Goal: Information Seeking & Learning: Understand process/instructions

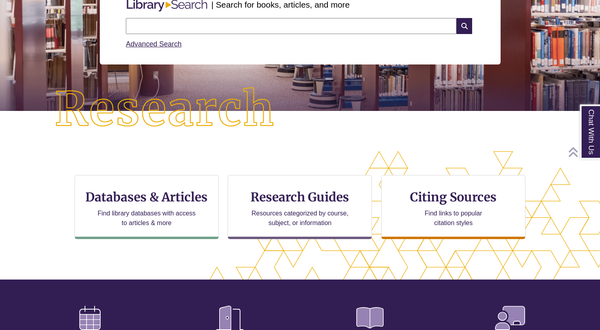
scroll to position [122, 0]
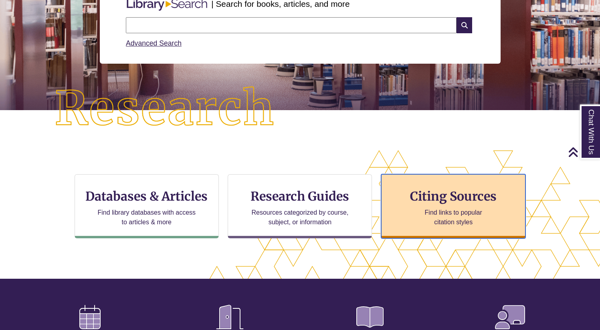
click at [431, 202] on h3 "Citing Sources" at bounding box center [453, 196] width 98 height 15
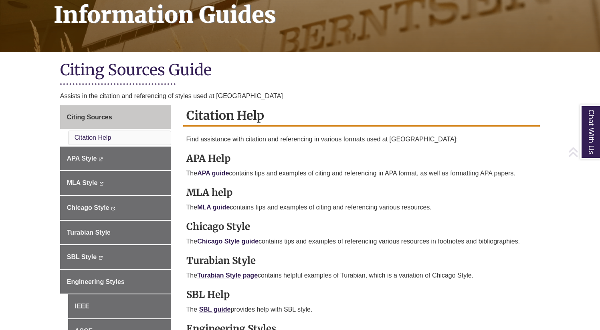
scroll to position [155, 0]
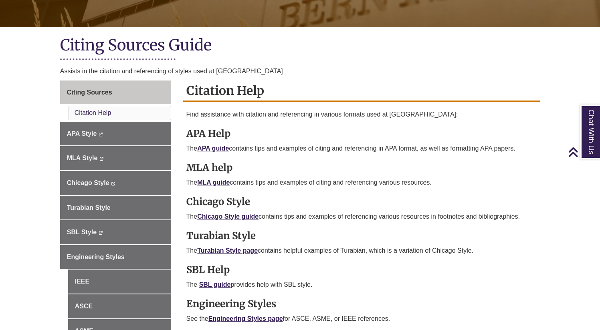
click at [234, 220] on p "The Chicago Style guide contains tips and examples of referencing various resou…" at bounding box center [361, 217] width 351 height 10
click at [233, 215] on link "Chicago Style guide" at bounding box center [227, 216] width 61 height 7
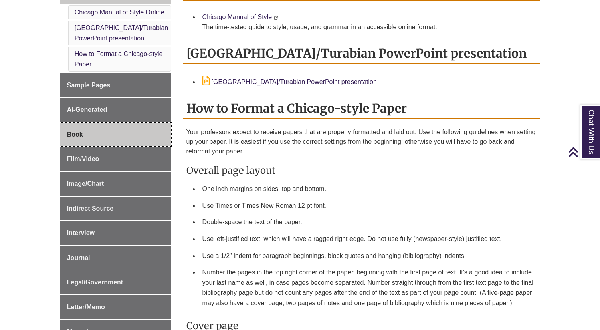
scroll to position [248, 0]
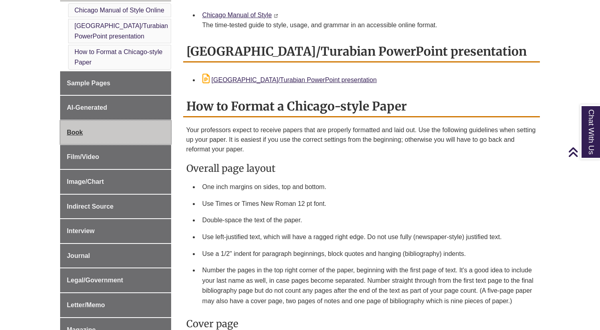
click at [89, 133] on link "Book" at bounding box center [115, 133] width 111 height 24
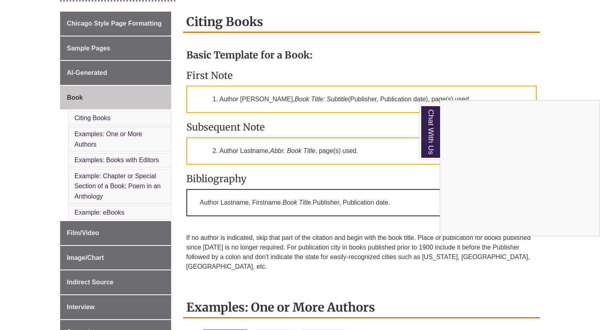
scroll to position [223, 0]
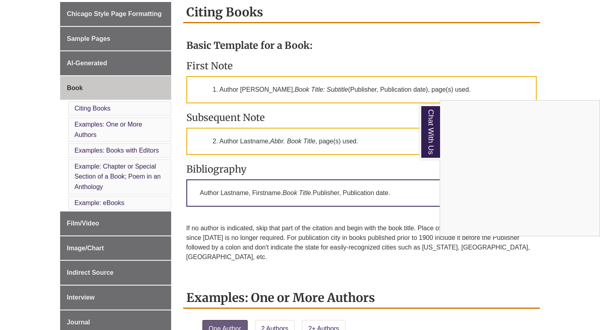
click at [126, 176] on div "Chat With Us" at bounding box center [300, 165] width 600 height 330
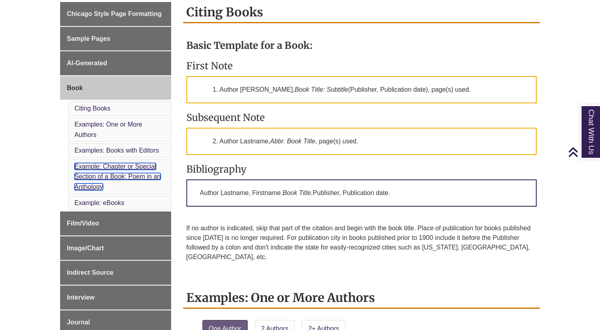
click at [124, 176] on link "Example: Chapter or Special Section of a Book; Poem in an Anthology" at bounding box center [118, 176] width 86 height 27
